Goal: Navigation & Orientation: Understand site structure

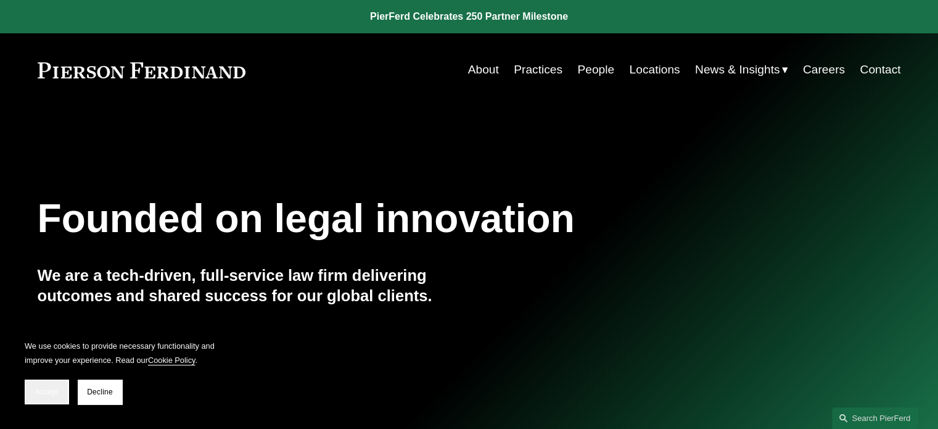
click at [49, 386] on button "Accept" at bounding box center [47, 391] width 44 height 25
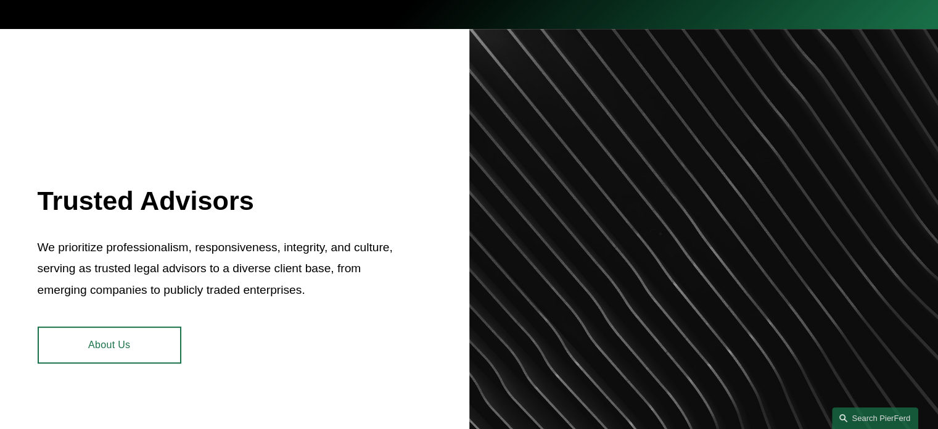
scroll to position [423, 0]
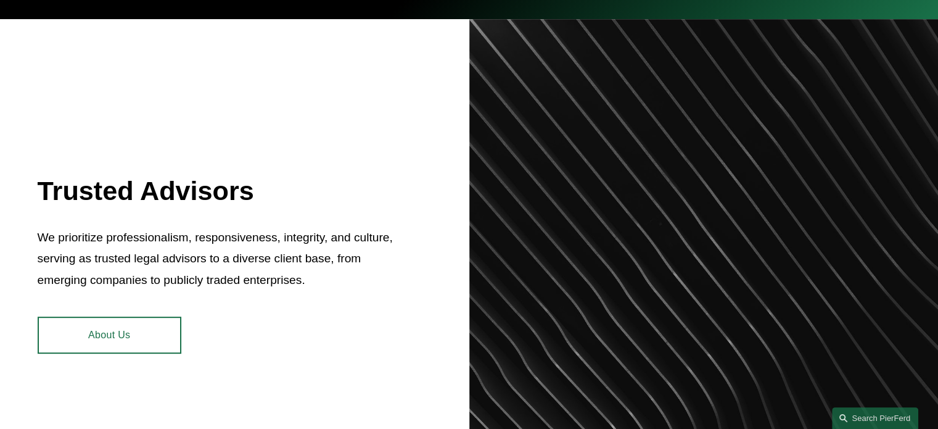
click at [151, 347] on link "About Us" at bounding box center [110, 334] width 144 height 37
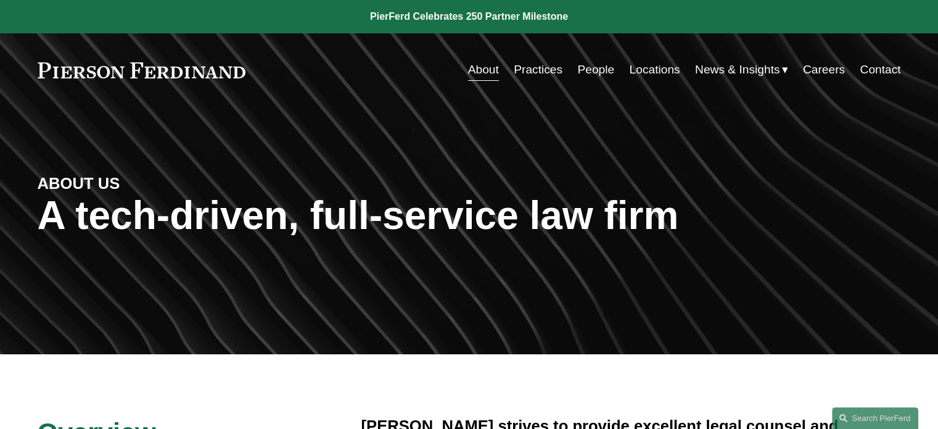
click at [587, 72] on link "People" at bounding box center [595, 69] width 37 height 23
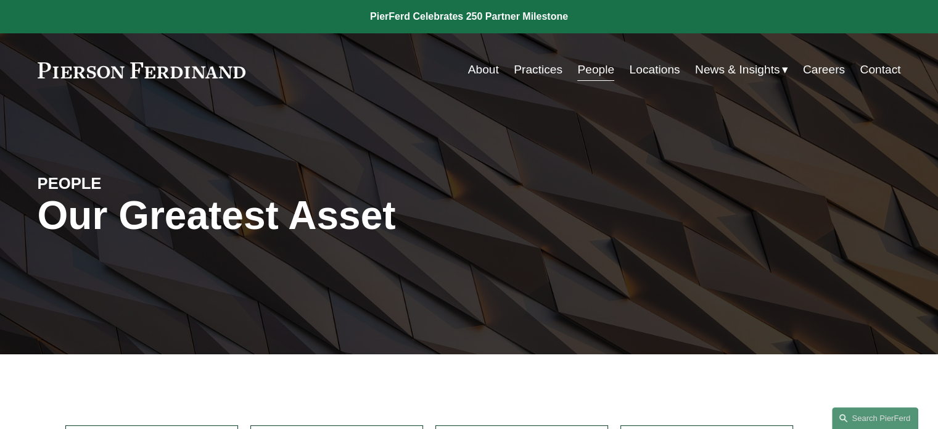
click at [538, 70] on link "Practices" at bounding box center [538, 69] width 49 height 23
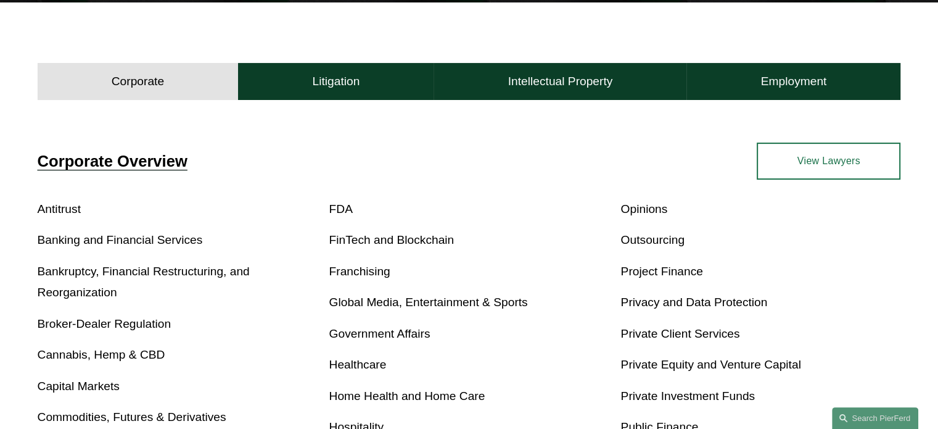
scroll to position [350, 0]
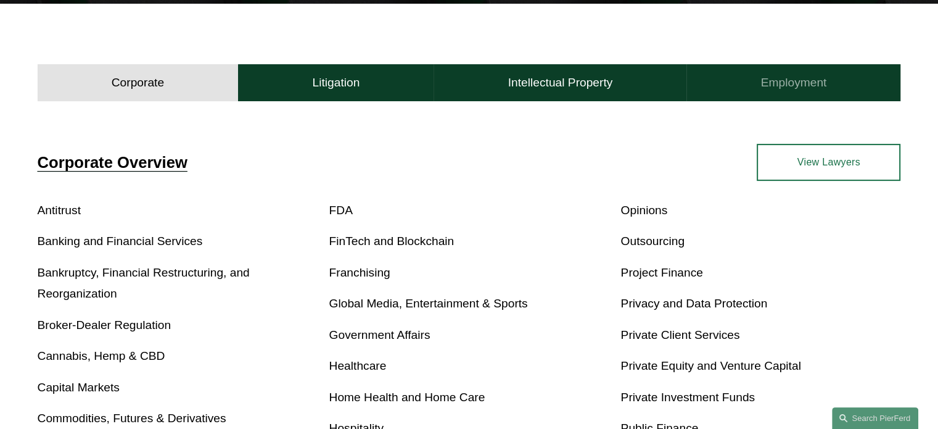
click at [785, 85] on h4 "Employment" at bounding box center [794, 82] width 66 height 15
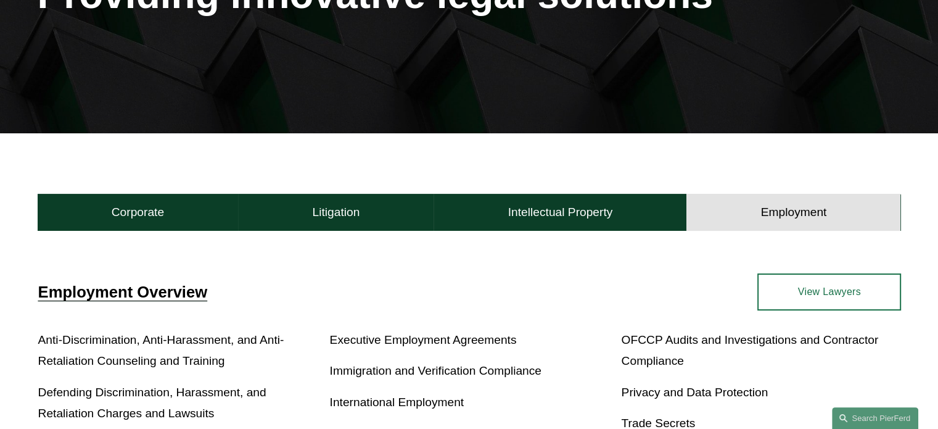
scroll to position [220, 0]
